Goal: Transaction & Acquisition: Purchase product/service

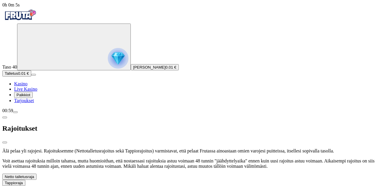
click at [5, 143] on span "close icon" at bounding box center [5, 143] width 0 height 0
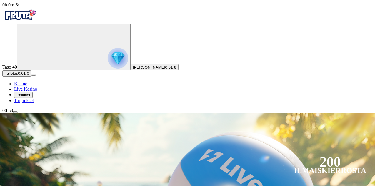
click at [31, 77] on button "Talletus 0.01 €" at bounding box center [16, 73] width 29 height 6
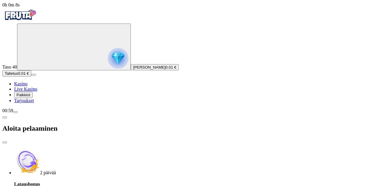
drag, startPoint x: 98, startPoint y: 120, endPoint x: 17, endPoint y: 112, distance: 81.7
click at [17, 112] on div "0h 0m 8s Taso 40 [PERSON_NAME] 0.01 € Talletus 0.01 € Kasino Live Kasino Palkki…" at bounding box center [188, 152] width 372 height 301
type input "**"
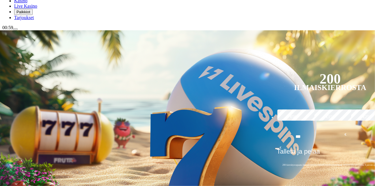
scroll to position [54, 0]
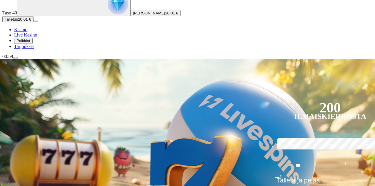
click at [27, 32] on span "Kasino" at bounding box center [20, 29] width 13 height 5
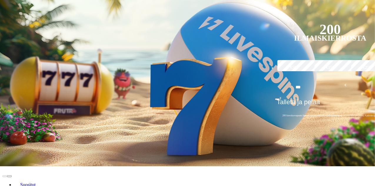
scroll to position [130, 0]
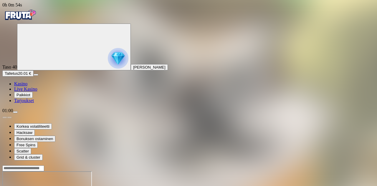
click at [34, 77] on button "Talletus 20.01 €" at bounding box center [17, 73] width 31 height 6
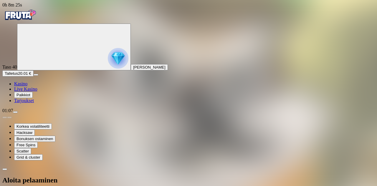
type input "*"
type input "**"
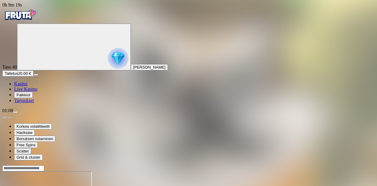
click at [36, 21] on img "Primary" at bounding box center [19, 15] width 35 height 15
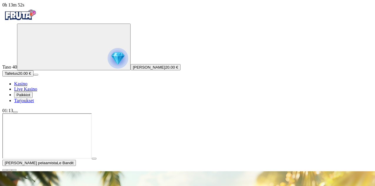
click at [5, 170] on span "close icon" at bounding box center [5, 170] width 0 height 0
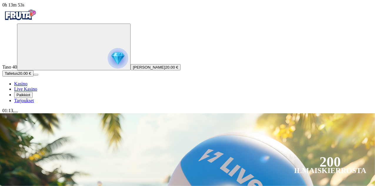
click at [15, 112] on span "menu icon" at bounding box center [15, 112] width 0 height 0
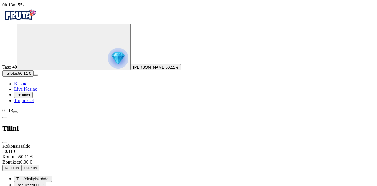
click at [21, 165] on button "Kotiutus" at bounding box center [11, 168] width 19 height 6
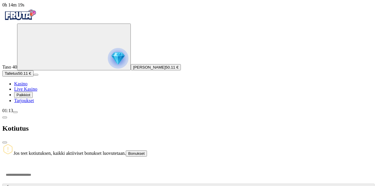
click at [42, 166] on input "number" at bounding box center [22, 175] width 40 height 18
type input "**"
